Goal: Information Seeking & Learning: Learn about a topic

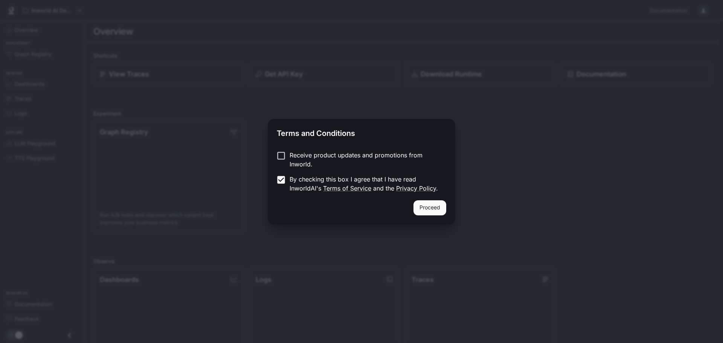
click at [430, 204] on button "Proceed" at bounding box center [430, 207] width 33 height 15
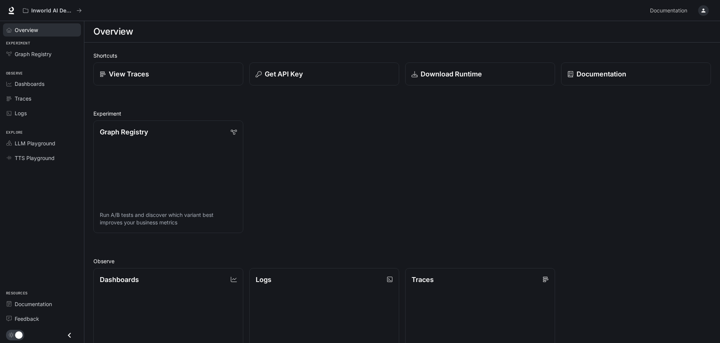
click at [49, 27] on div "Overview" at bounding box center [46, 30] width 63 height 8
click at [385, 153] on div "Graph Registry Run A/B tests and discover which variant best improves your busi…" at bounding box center [399, 174] width 624 height 119
click at [161, 76] on div "View Traces" at bounding box center [168, 74] width 139 height 10
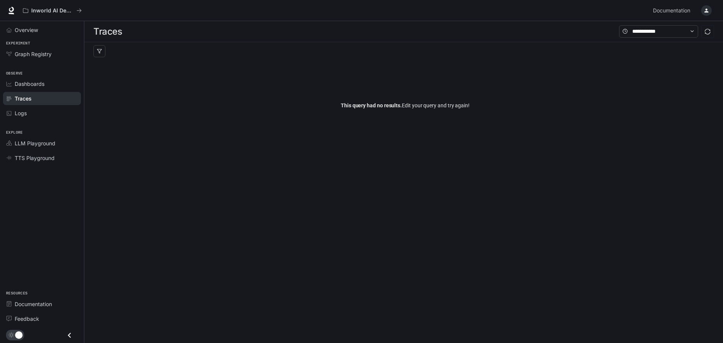
click at [483, 237] on main "Traces Filters Duration MIN ms [PERSON_NAME] ms Clear All Status Clear All App …" at bounding box center [403, 182] width 639 height 322
